Goal: Information Seeking & Learning: Learn about a topic

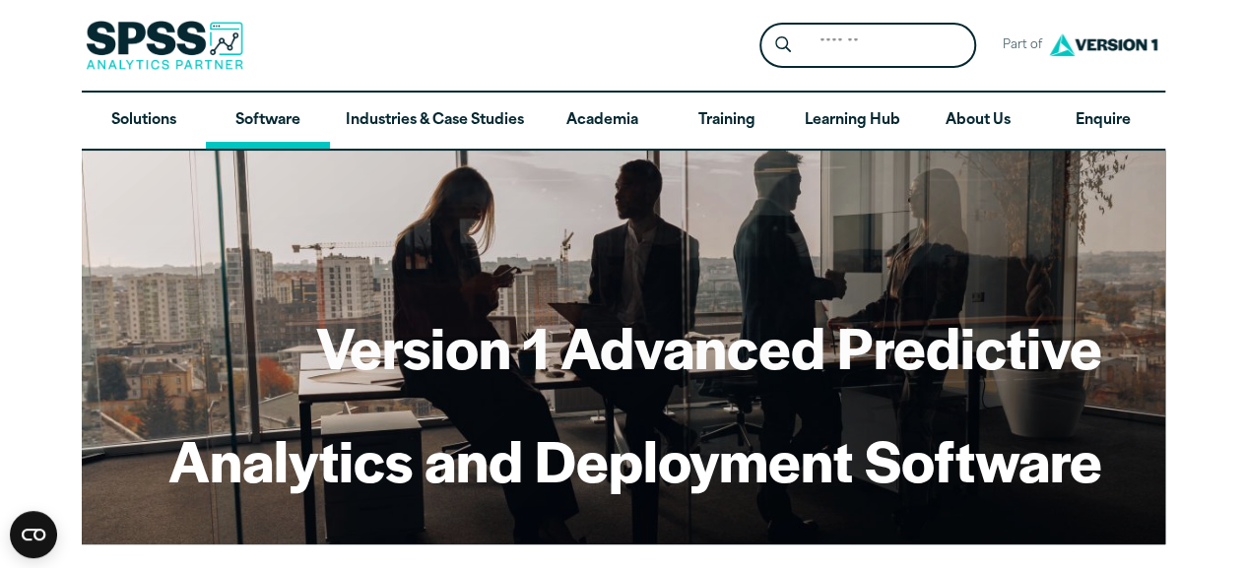
click at [263, 119] on link "Software" at bounding box center [268, 121] width 124 height 57
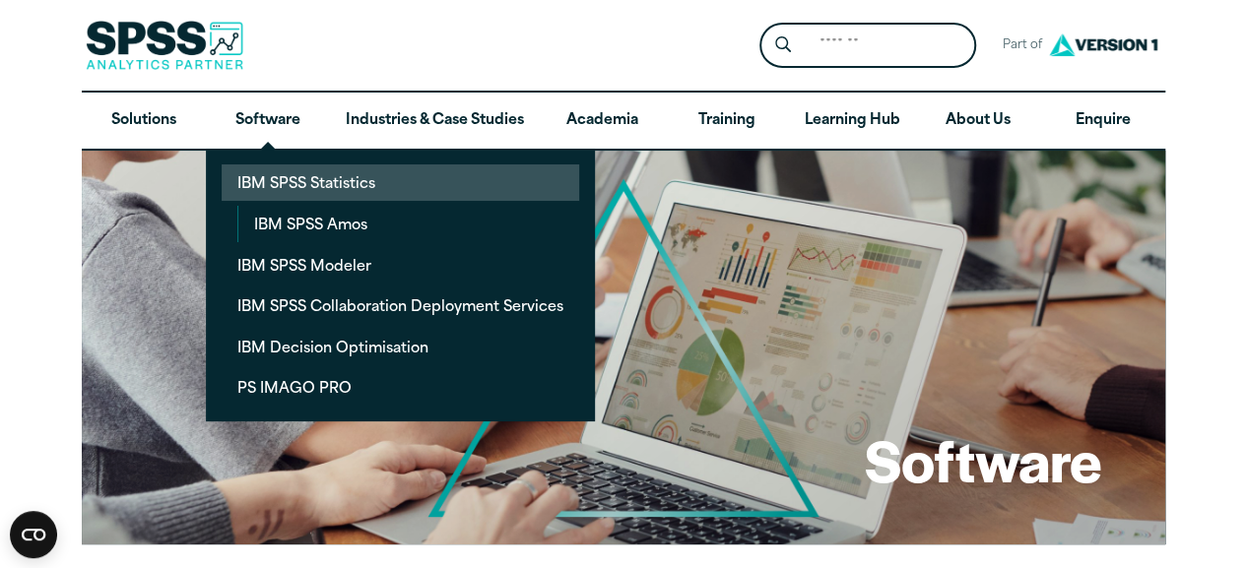
click at [338, 176] on link "IBM SPSS Statistics" at bounding box center [400, 182] width 357 height 36
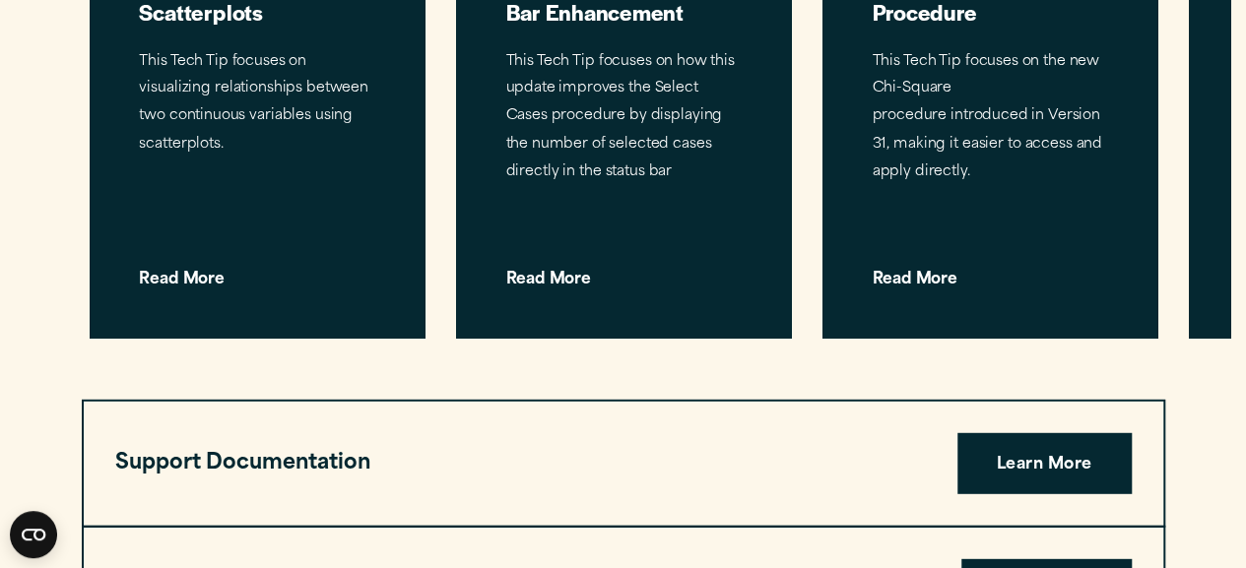
scroll to position [6401, 0]
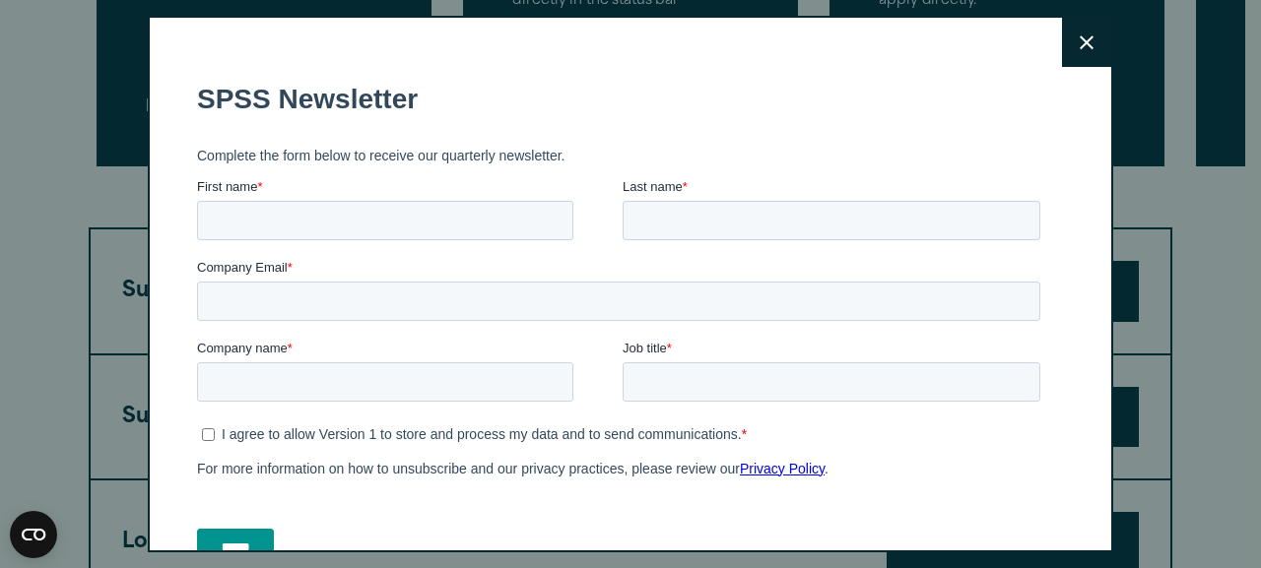
click at [1079, 40] on icon at bounding box center [1086, 42] width 14 height 15
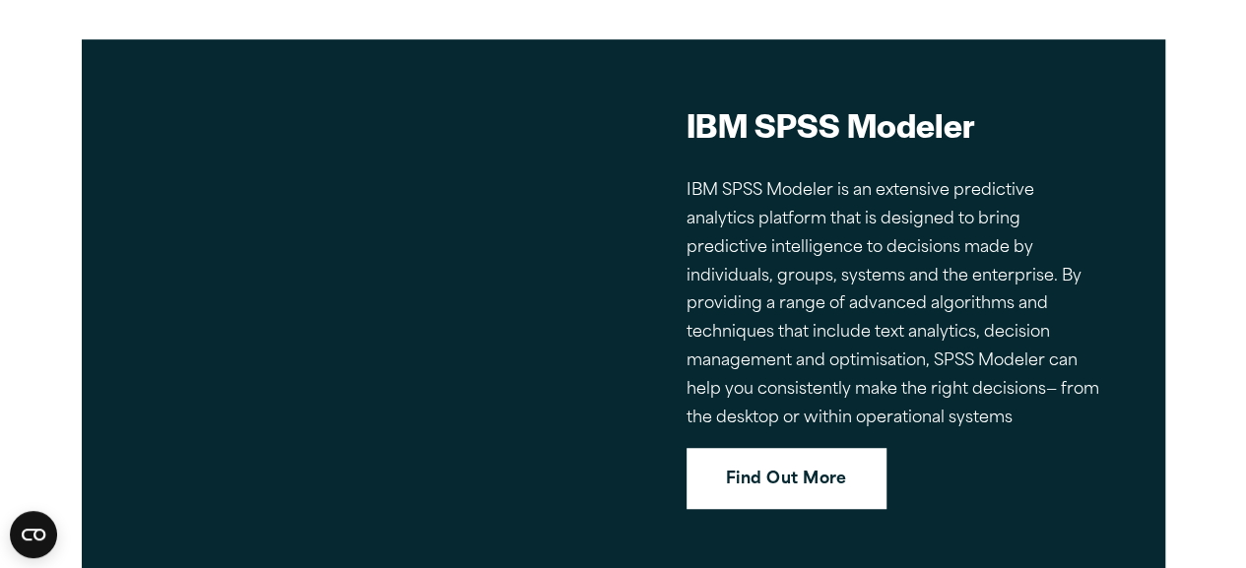
scroll to position [7875, 0]
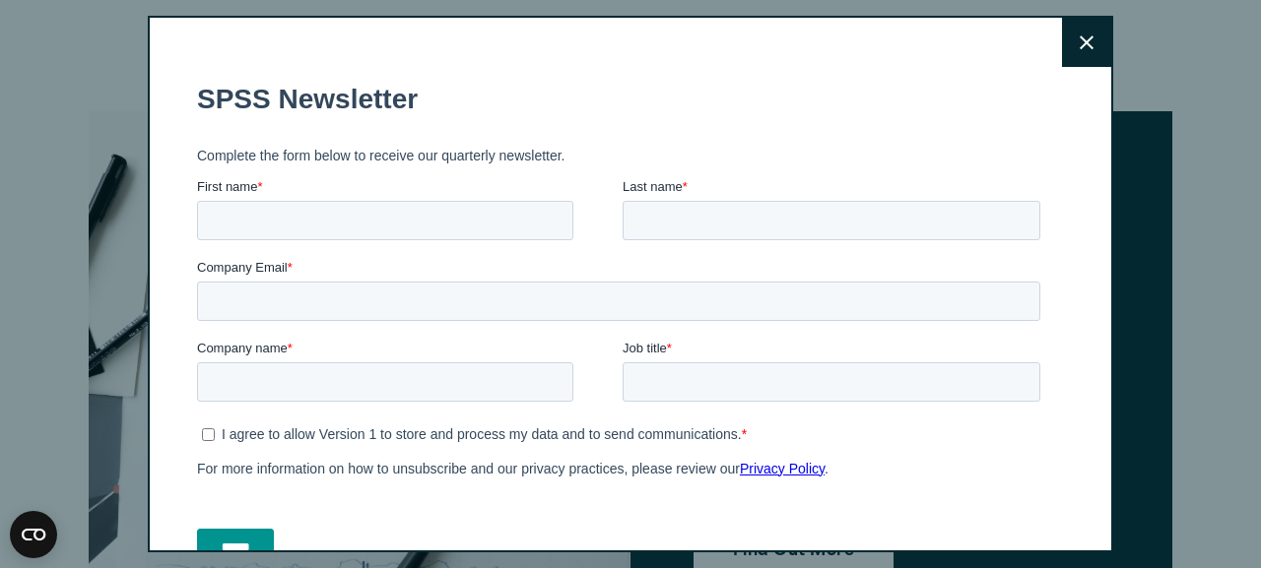
click at [1079, 47] on icon at bounding box center [1086, 42] width 14 height 15
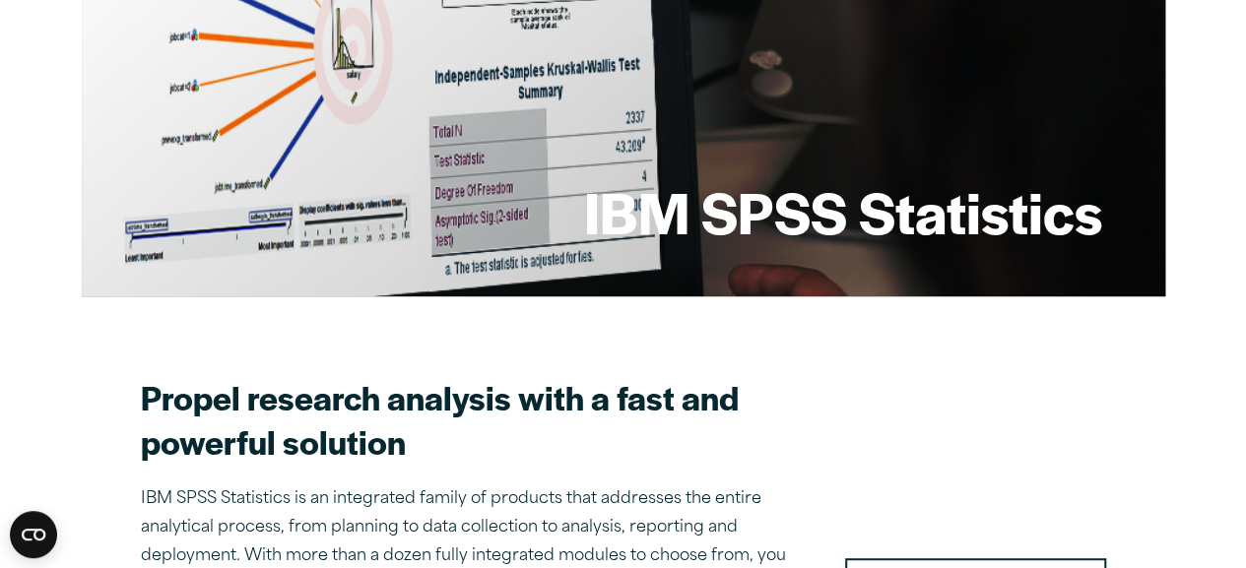
scroll to position [0, 0]
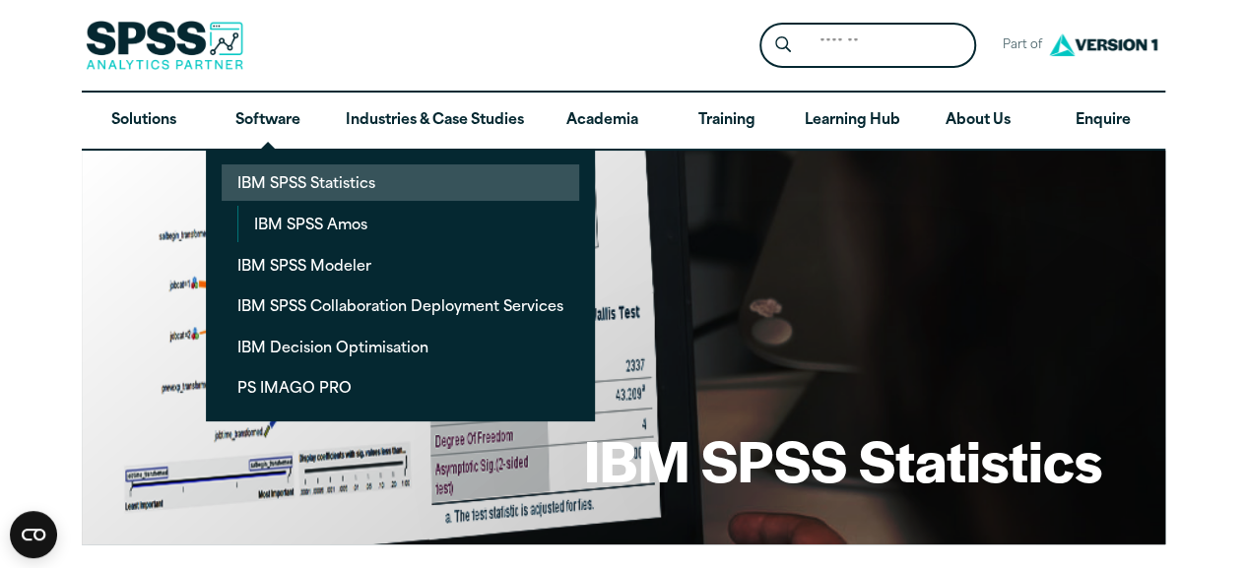
click at [356, 182] on link "IBM SPSS Statistics" at bounding box center [400, 182] width 357 height 36
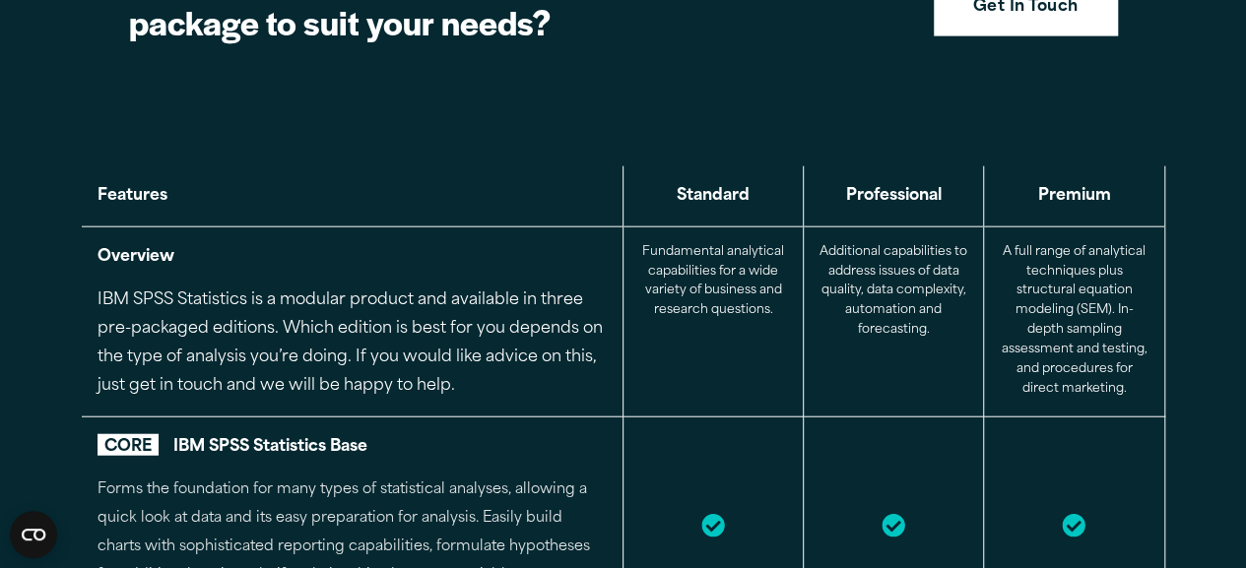
scroll to position [2363, 0]
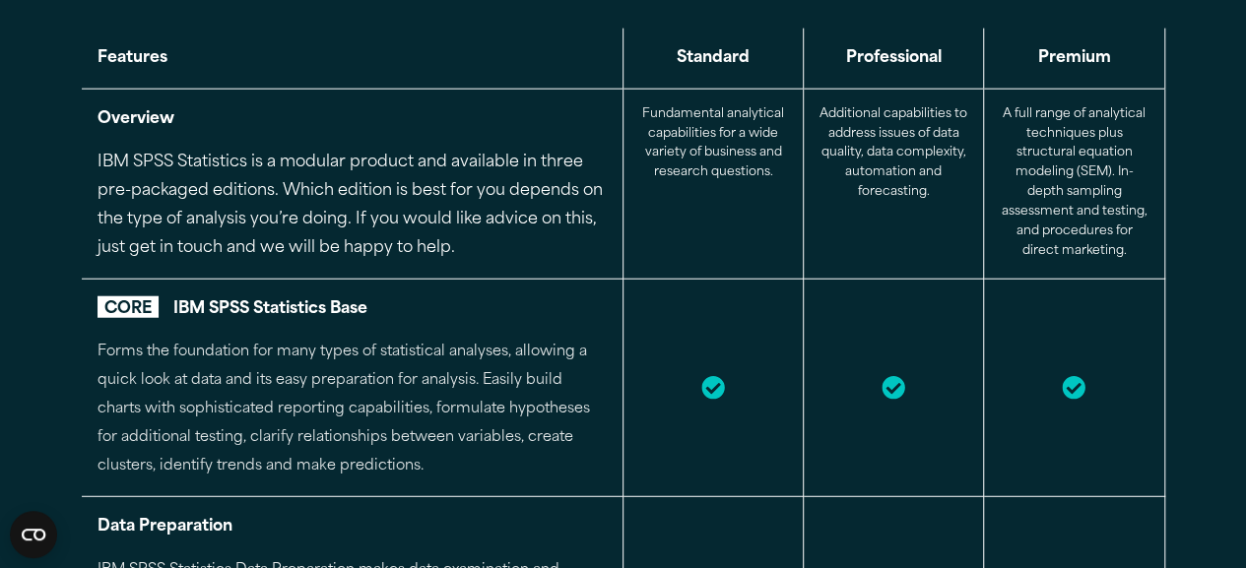
click at [711, 395] on icon at bounding box center [712, 387] width 23 height 23
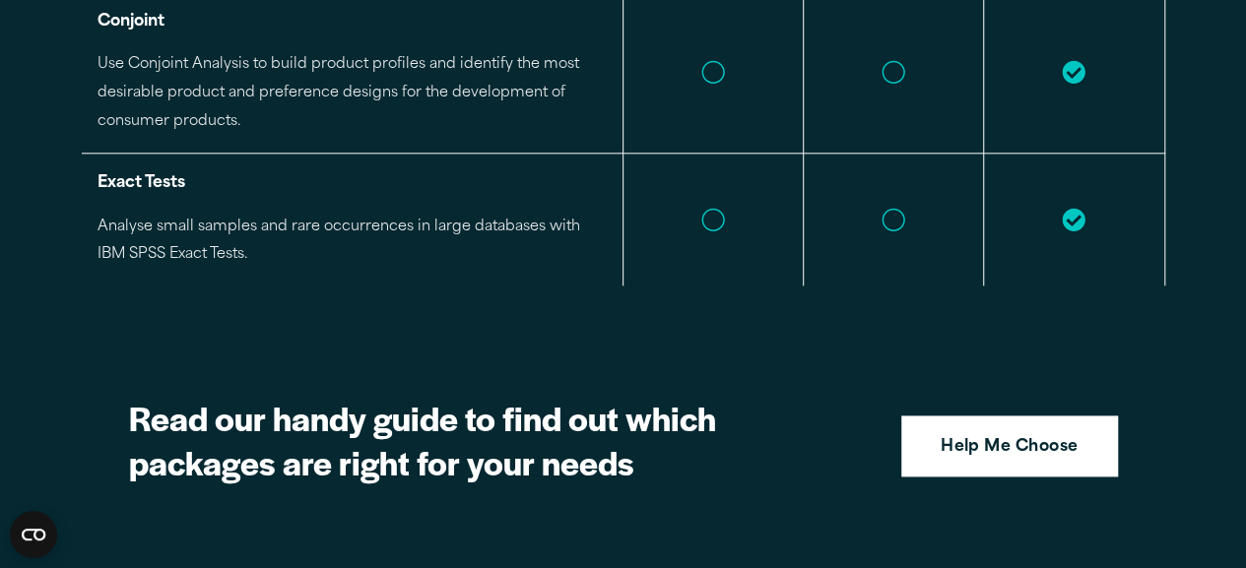
scroll to position [4825, 0]
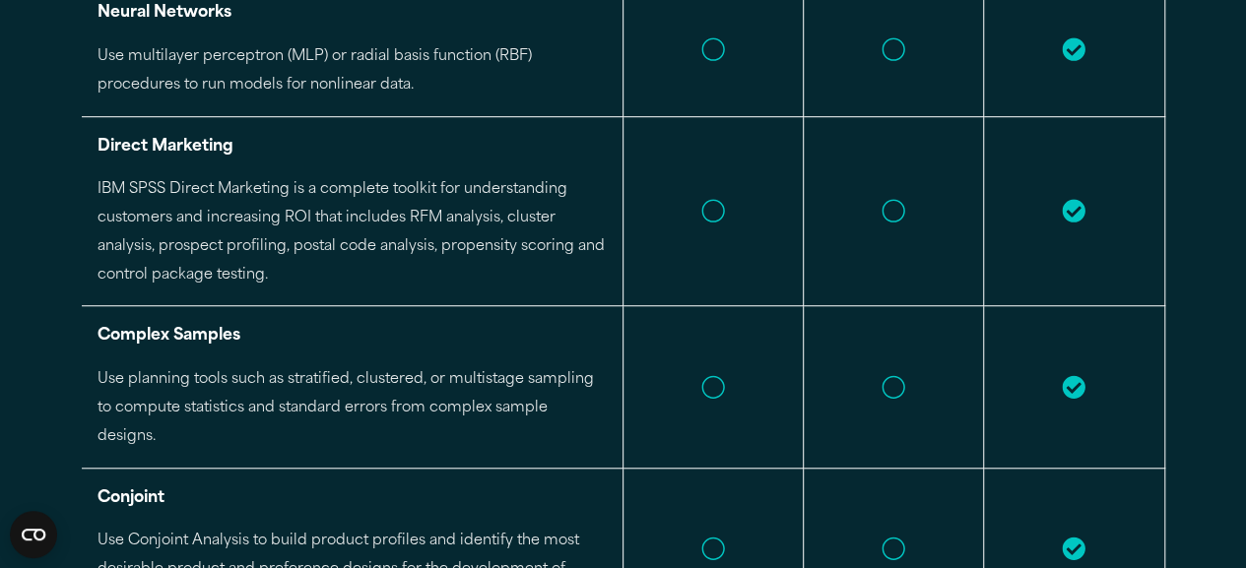
click at [1046, 393] on td at bounding box center [1074, 387] width 180 height 162
click at [1067, 377] on icon at bounding box center [1074, 386] width 23 height 23
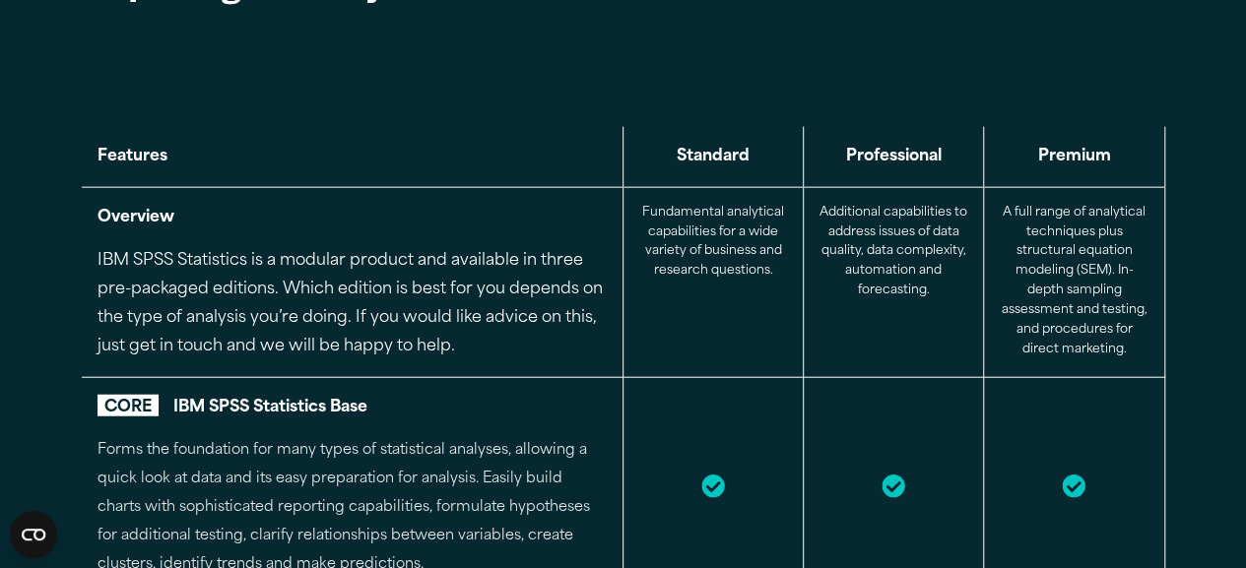
scroll to position [2167, 0]
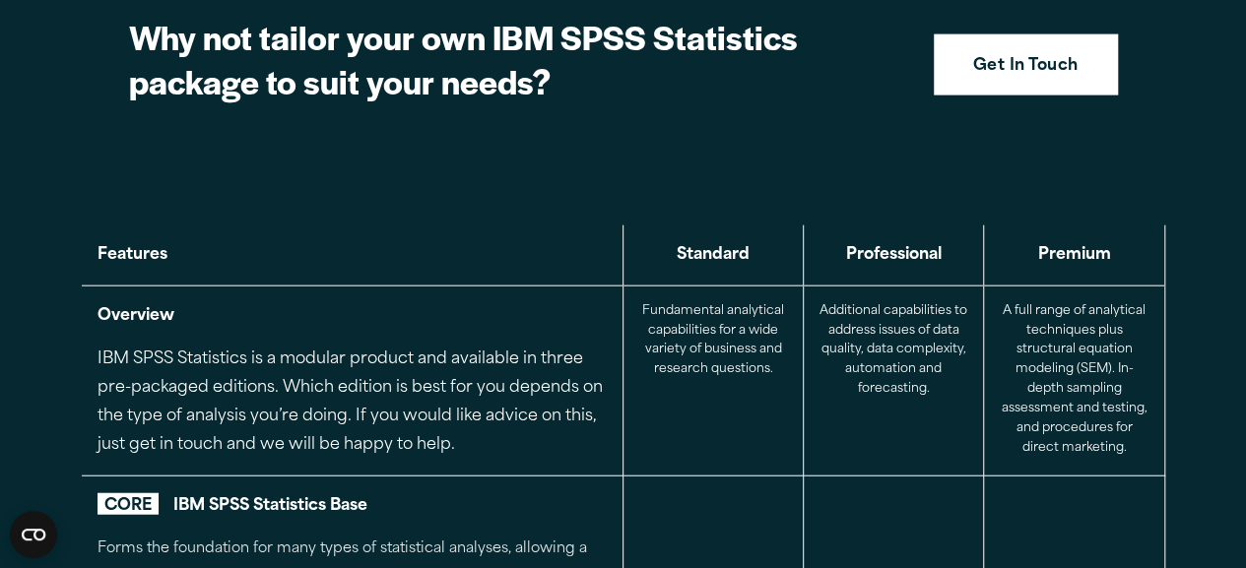
click at [1083, 246] on th "Premium" at bounding box center [1074, 256] width 180 height 60
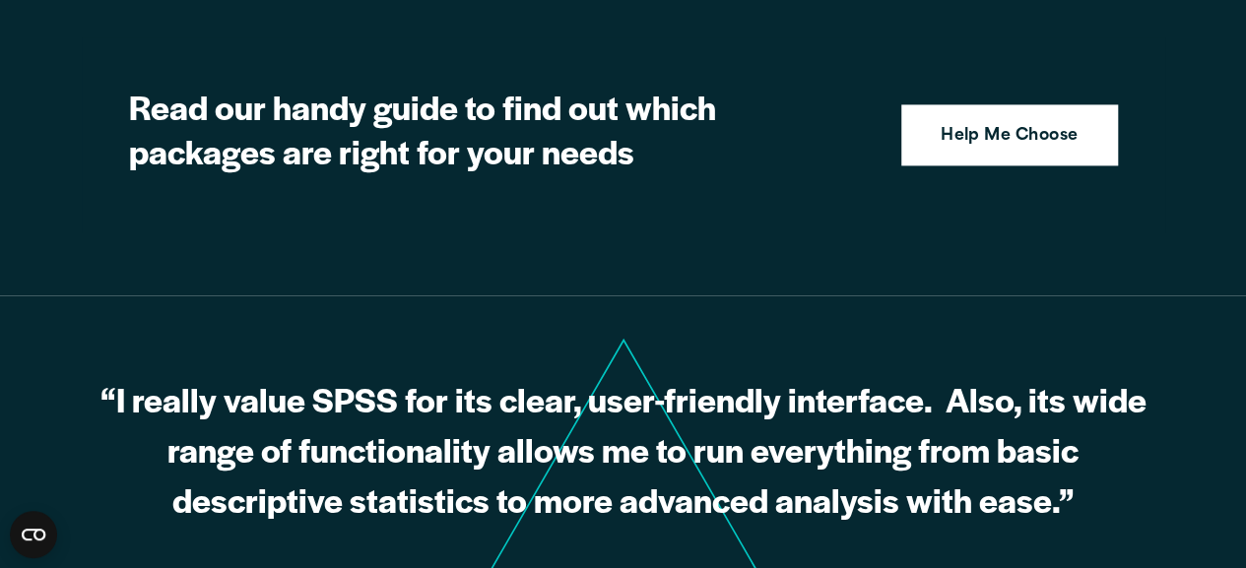
scroll to position [5613, 0]
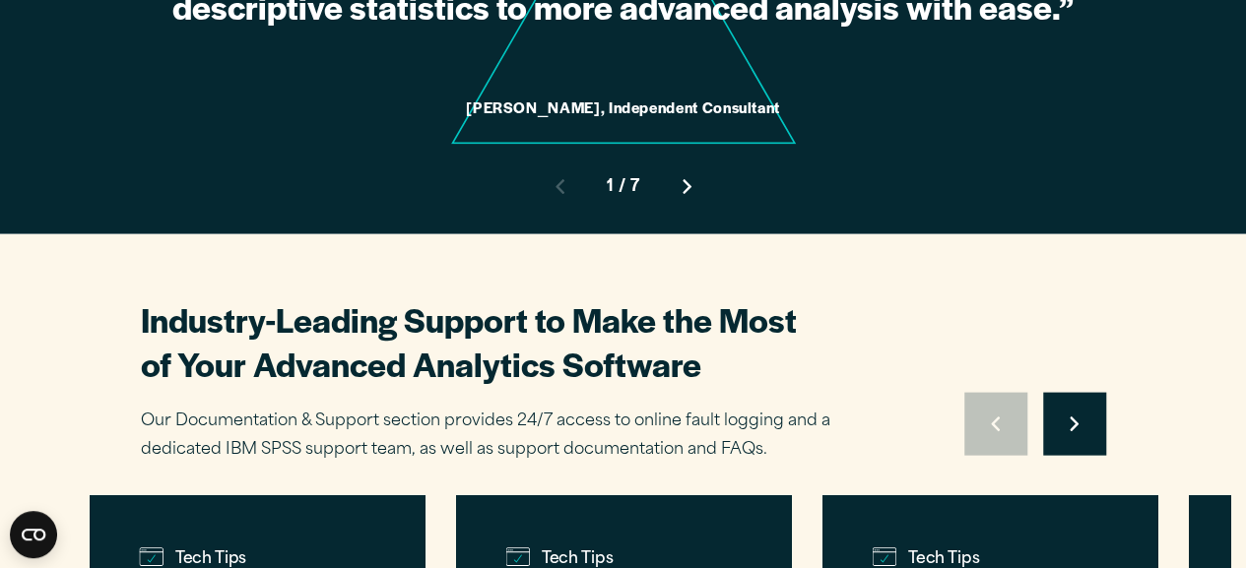
click at [694, 156] on button "Move to next slide" at bounding box center [686, 187] width 63 height 63
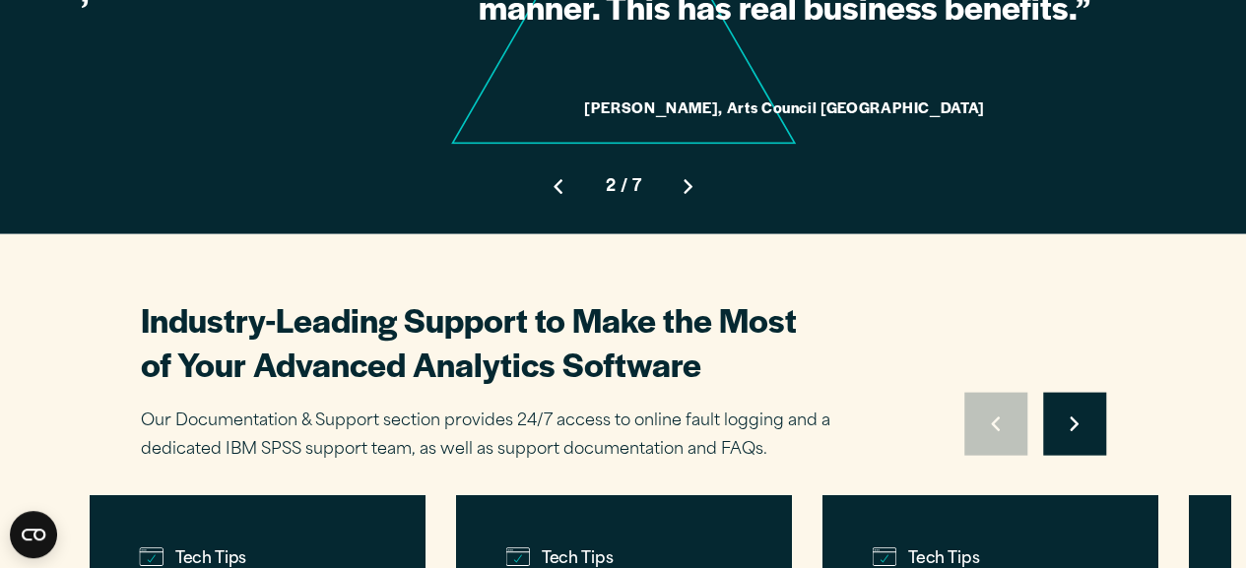
click at [693, 156] on button "Move to next slide" at bounding box center [688, 187] width 63 height 63
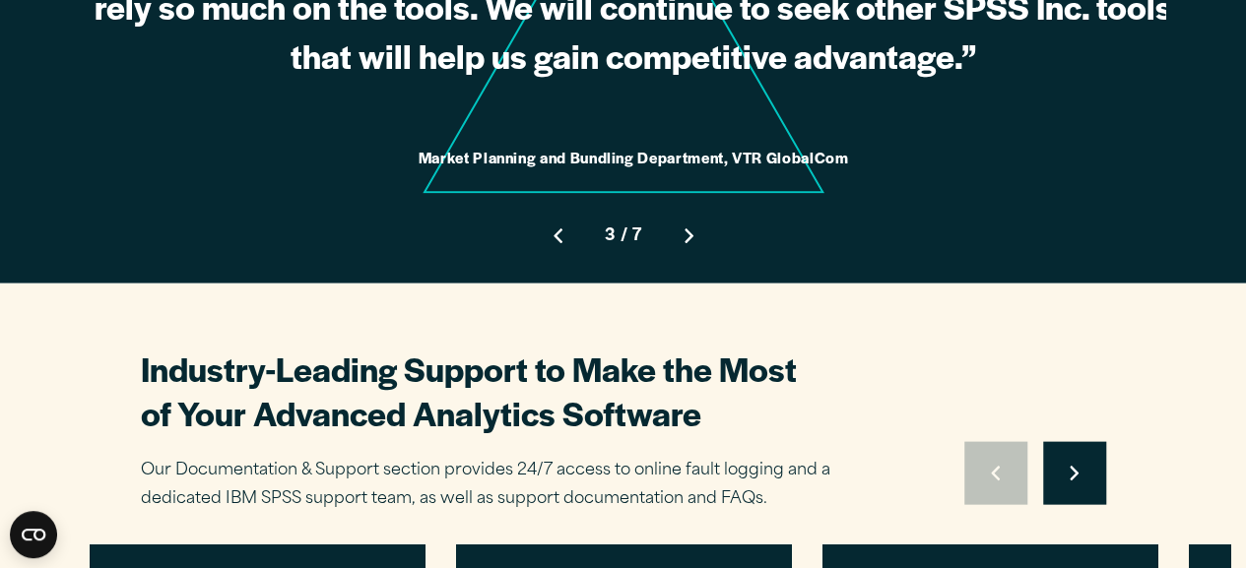
click at [696, 205] on button "Move to next slide" at bounding box center [688, 236] width 63 height 63
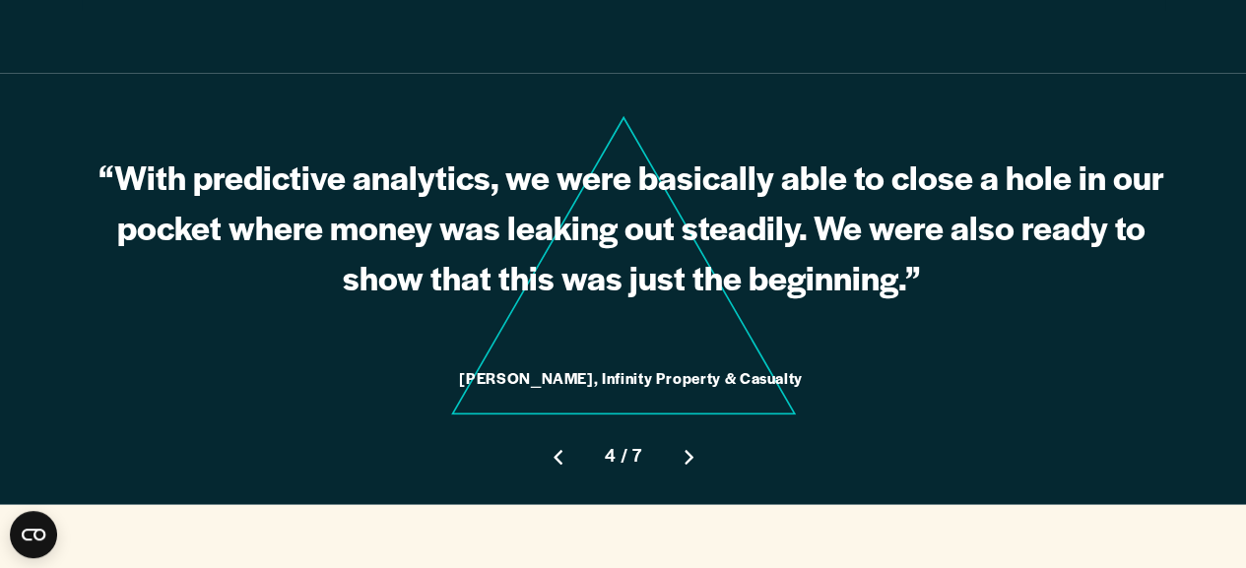
scroll to position [5121, 0]
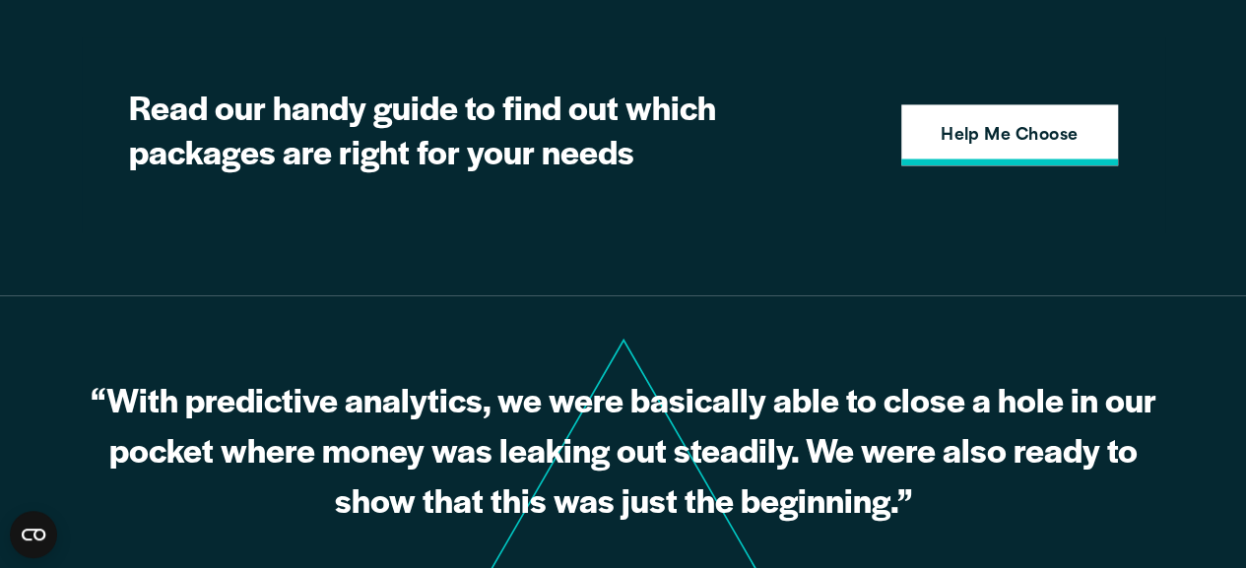
click at [1010, 124] on strong "Help Me Choose" at bounding box center [1009, 137] width 138 height 26
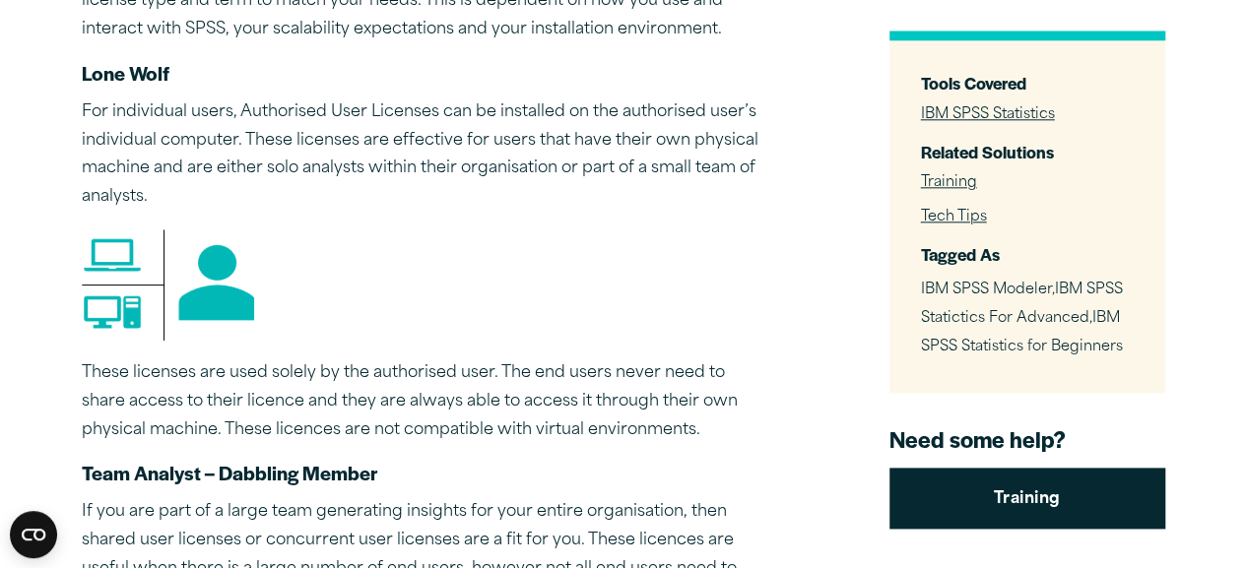
scroll to position [1280, 0]
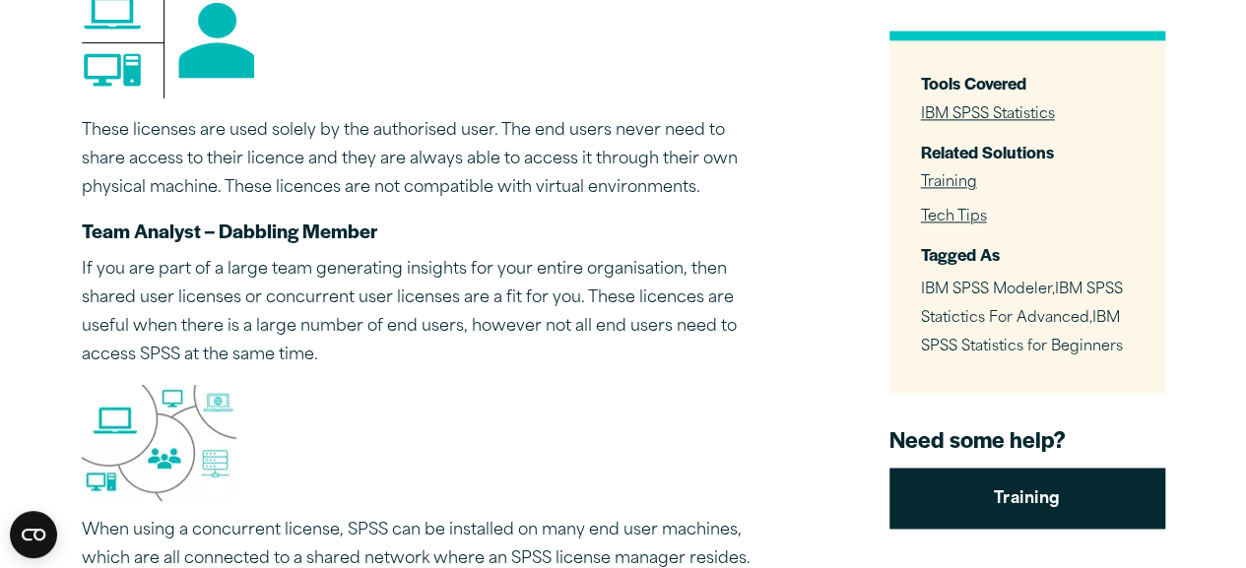
click at [959, 118] on link "IBM SPSS Statistics" at bounding box center [988, 114] width 134 height 15
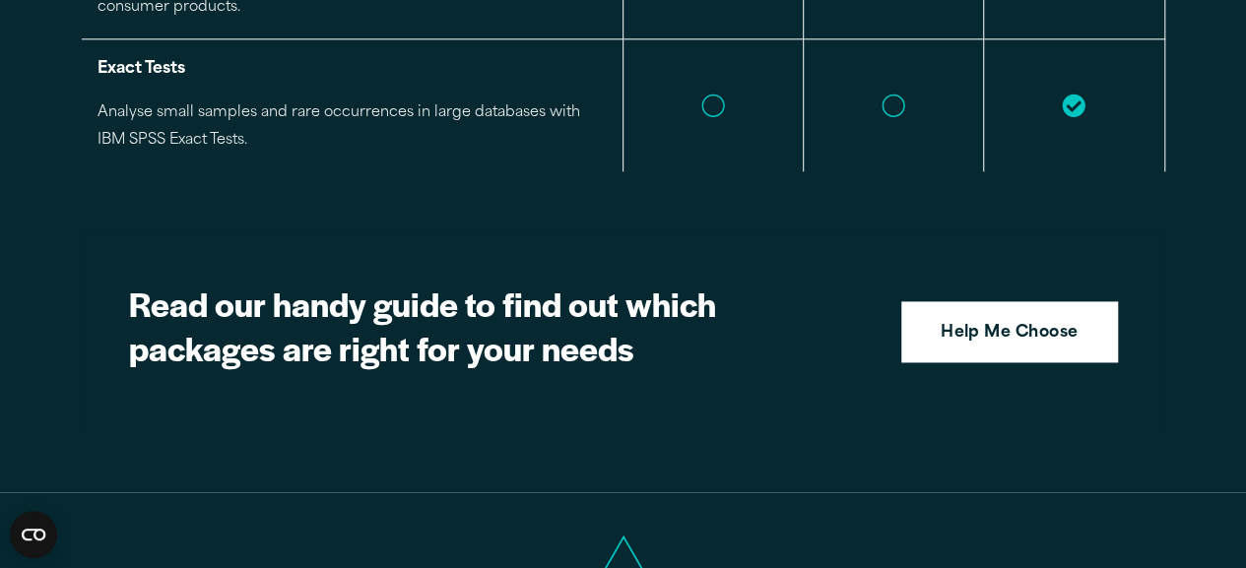
scroll to position [5613, 0]
